Goal: Information Seeking & Learning: Understand process/instructions

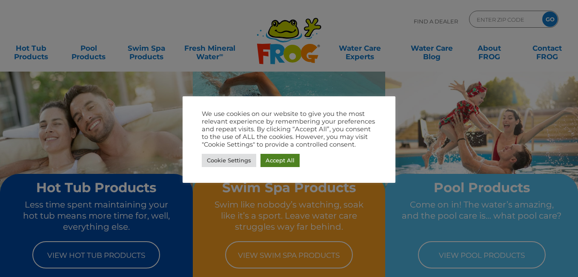
click at [267, 166] on link "Accept All" at bounding box center [280, 160] width 39 height 13
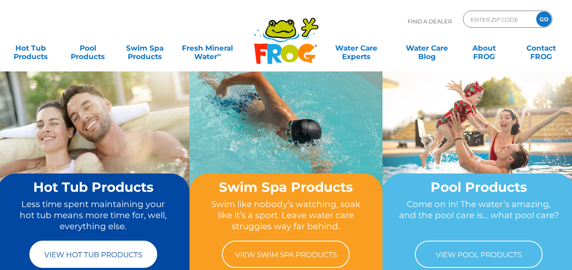
click at [100, 252] on link "View Hot Tub Products" at bounding box center [93, 254] width 128 height 27
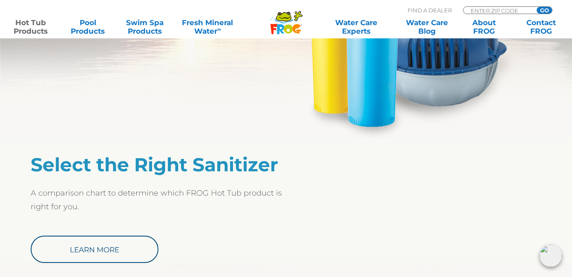
scroll to position [639, 0]
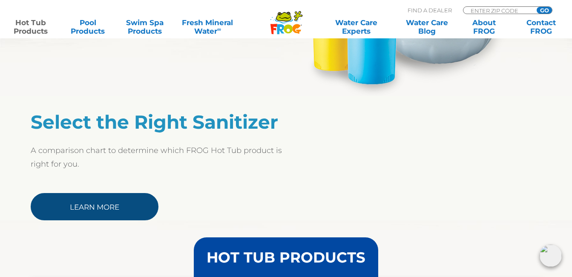
click at [123, 213] on link "Learn More" at bounding box center [95, 206] width 128 height 27
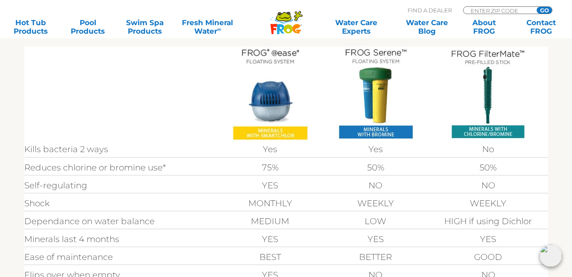
scroll to position [224, 0]
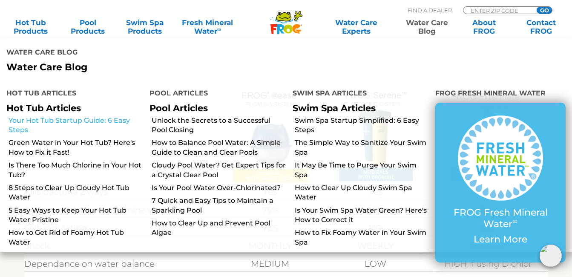
click at [105, 116] on link "Your Hot Tub Startup Guide: 6 Easy Steps" at bounding box center [76, 125] width 135 height 19
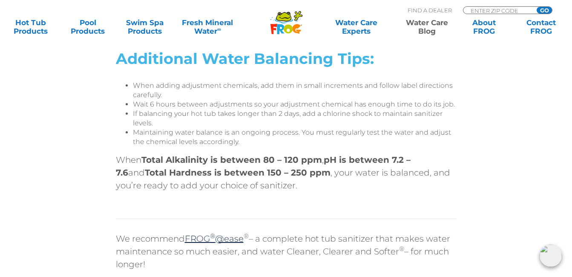
scroll to position [2597, 0]
